Goal: Task Accomplishment & Management: Manage account settings

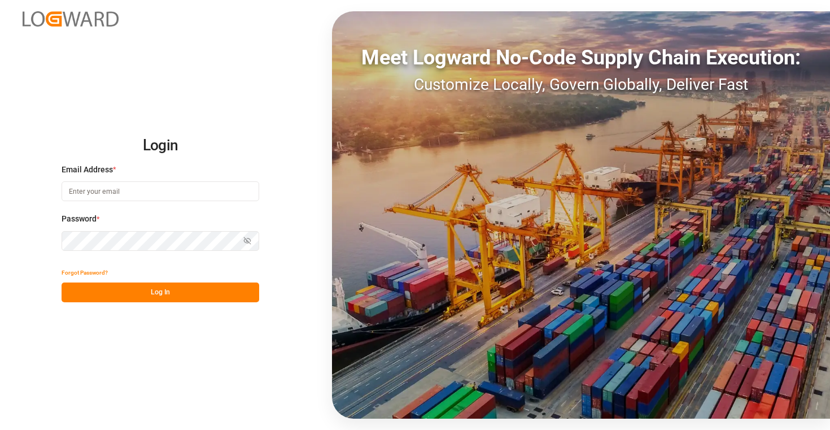
click at [222, 199] on input at bounding box center [161, 191] width 198 height 20
type input "[EMAIL_ADDRESS][DOMAIN_NAME]"
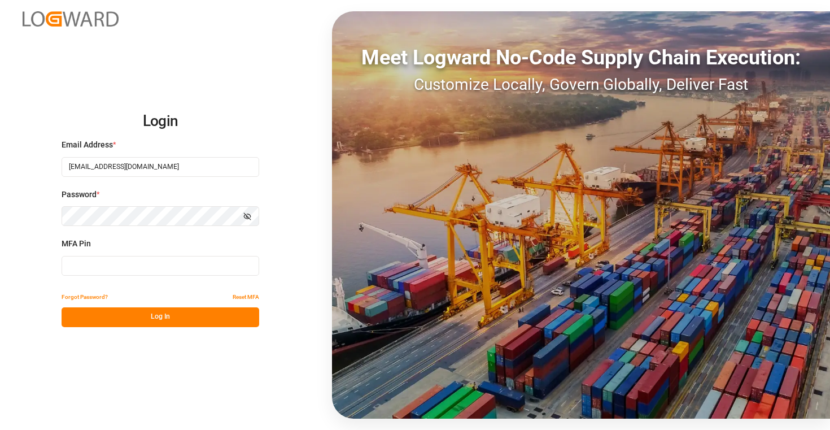
type input "247061"
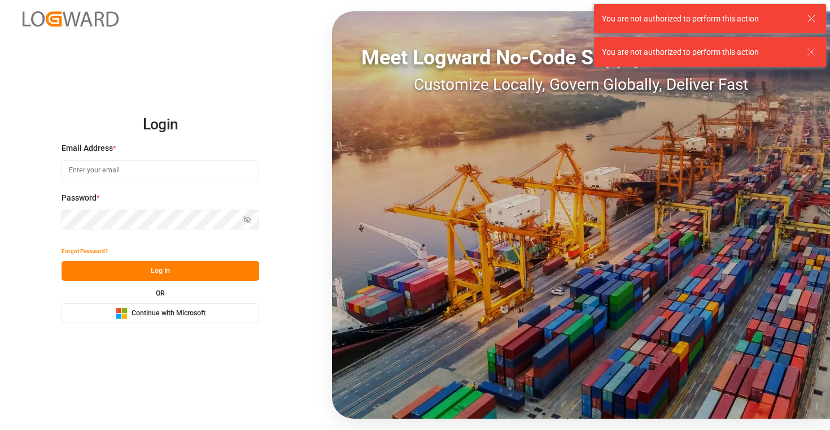
click at [196, 308] on div "Microsoft Logo Continue with Microsoft" at bounding box center [161, 313] width 90 height 12
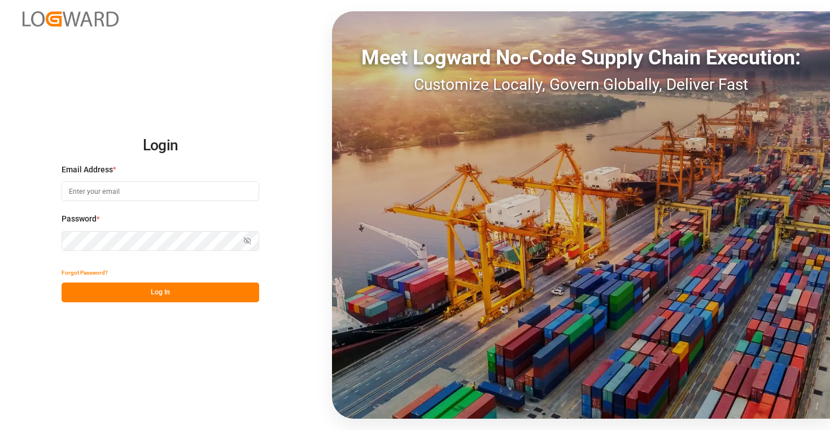
click at [213, 191] on input at bounding box center [161, 191] width 198 height 20
type input "deepak.mishra@logward.com"
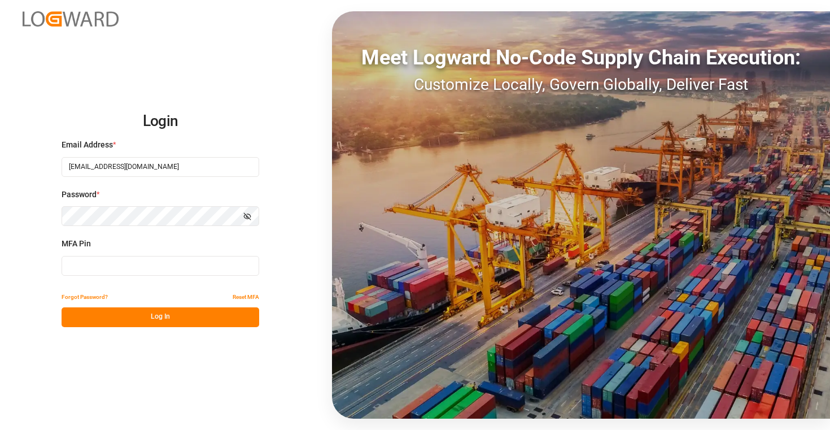
type input "304997"
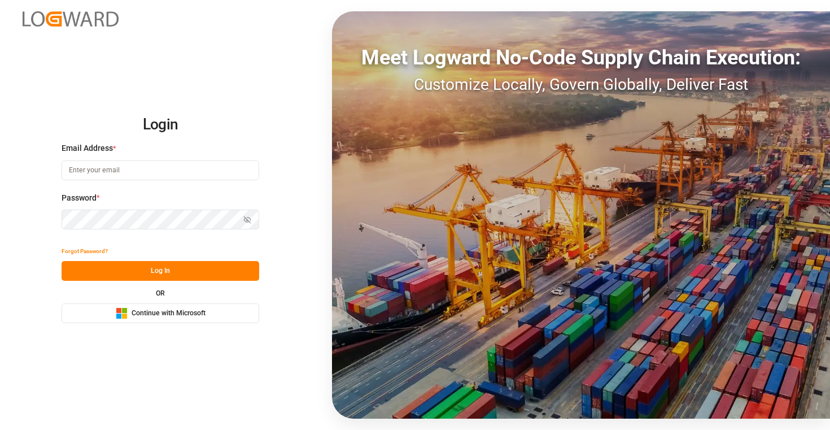
click at [181, 168] on input at bounding box center [161, 170] width 198 height 20
type input "deepak.mishra@logward.com"
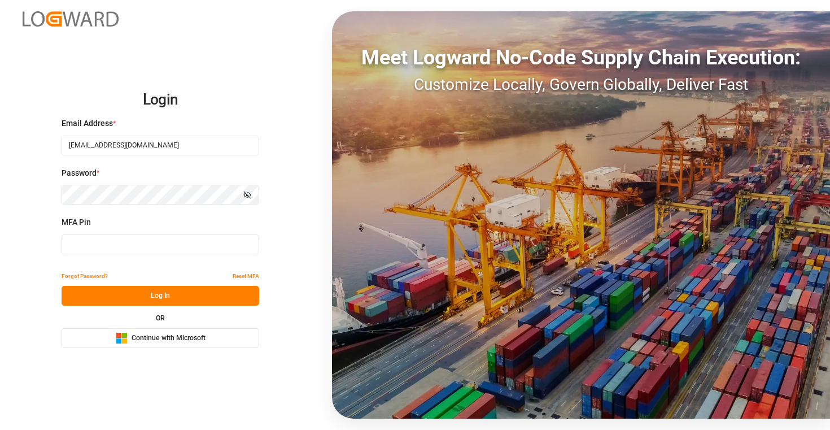
click at [168, 254] on div "MFA Pin" at bounding box center [161, 241] width 198 height 50
type input "304997"
click at [199, 303] on button "Log In" at bounding box center [161, 296] width 198 height 20
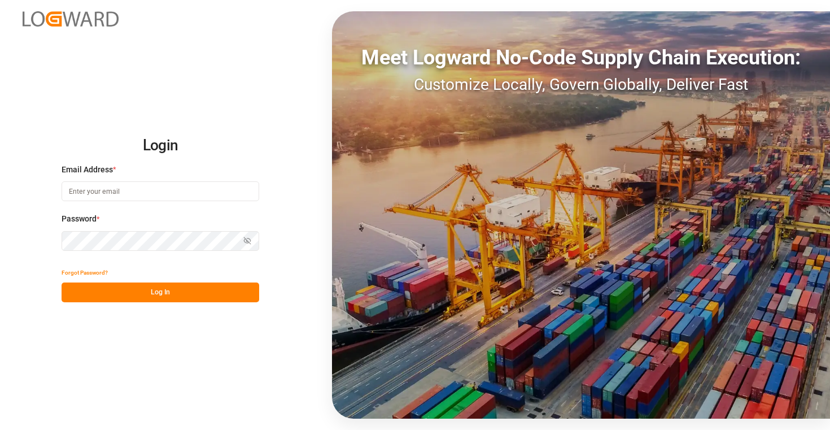
click at [192, 194] on input at bounding box center [161, 191] width 198 height 20
type input "deepak.mishra@logward.com"
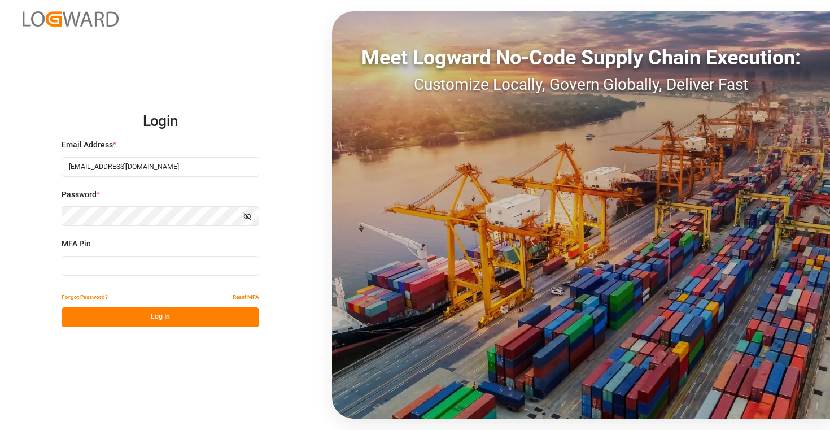
type input "955467"
